Goal: Navigation & Orientation: Understand site structure

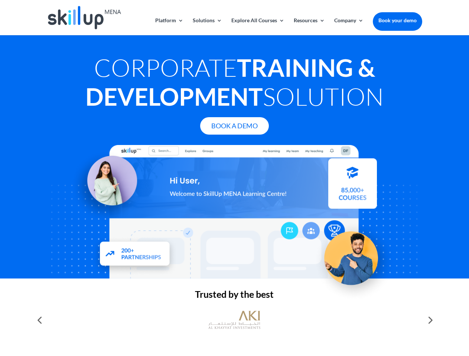
click at [234, 178] on div at bounding box center [234, 212] width 375 height 134
click at [207, 26] on link "Solutions" at bounding box center [207, 26] width 29 height 17
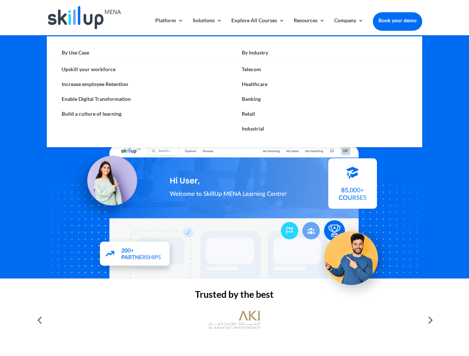
click at [257, 26] on link "Explore All Courses" at bounding box center [257, 26] width 53 height 17
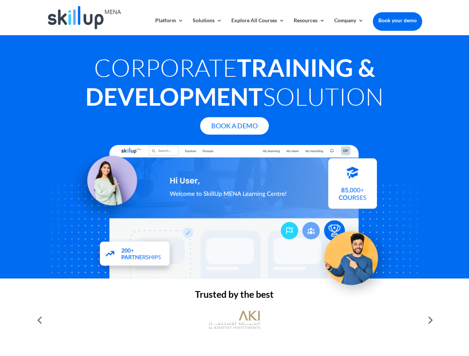
click at [309, 26] on link "Resources" at bounding box center [309, 26] width 31 height 17
click at [349, 26] on link "Company" at bounding box center [348, 26] width 29 height 17
click at [234, 320] on img at bounding box center [234, 320] width 52 height 26
